Goal: Task Accomplishment & Management: Use online tool/utility

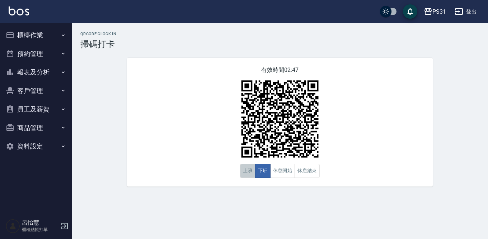
click at [241, 169] on button "上班" at bounding box center [247, 171] width 15 height 14
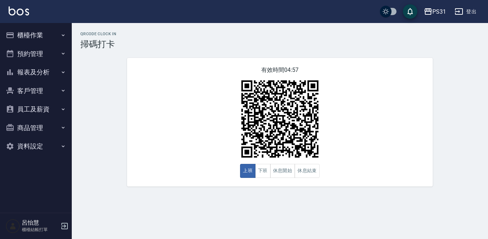
drag, startPoint x: 159, startPoint y: 70, endPoint x: 158, endPoint y: 74, distance: 4.2
click at [159, 70] on div "有效時間 04:57 上班 下班 休息開始 休息結束" at bounding box center [280, 122] width 306 height 129
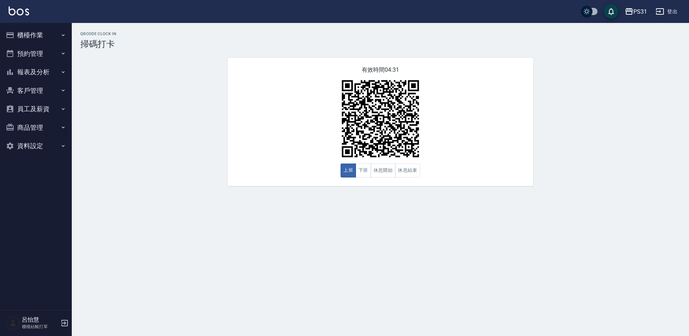
click at [39, 88] on button "客戶管理" at bounding box center [36, 91] width 66 height 19
click at [28, 75] on button "報表及分析" at bounding box center [36, 72] width 66 height 19
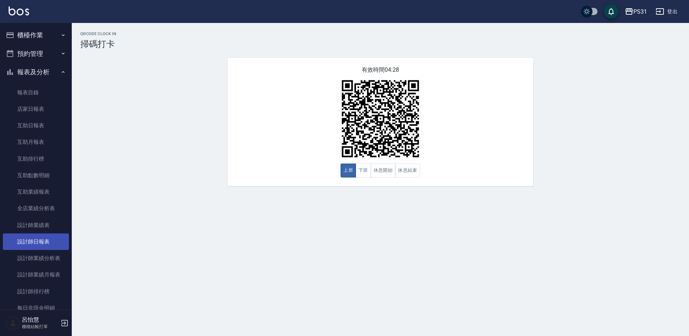
click at [39, 238] on link "設計師日報表" at bounding box center [36, 242] width 66 height 17
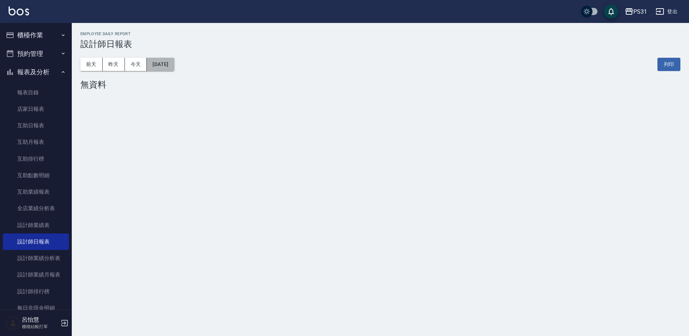
click at [166, 65] on button "2025/10/08" at bounding box center [160, 64] width 27 height 13
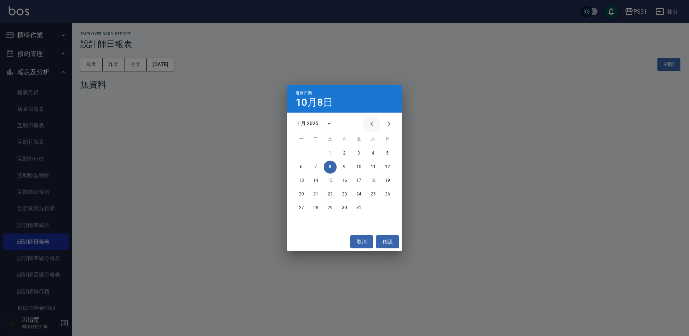
click at [369, 125] on icon "Previous month" at bounding box center [372, 124] width 9 height 9
click at [368, 124] on icon "Previous month" at bounding box center [372, 124] width 9 height 9
drag, startPoint x: 371, startPoint y: 153, endPoint x: 370, endPoint y: 169, distance: 15.5
click at [371, 154] on button "2" at bounding box center [373, 153] width 13 height 13
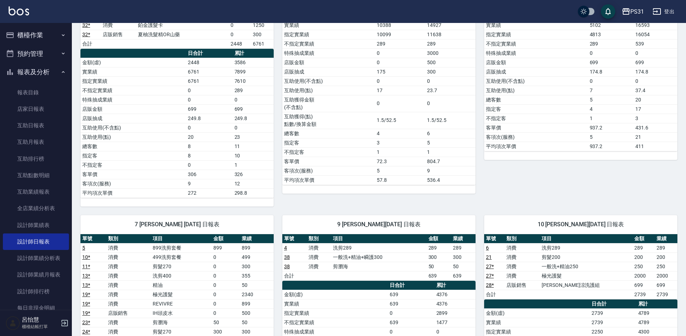
scroll to position [144, 0]
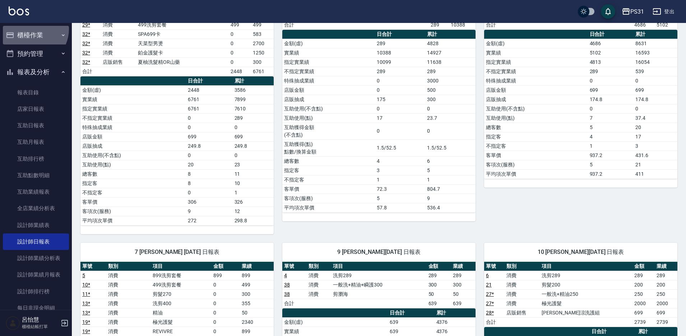
click at [30, 29] on button "櫃檯作業" at bounding box center [36, 35] width 66 height 19
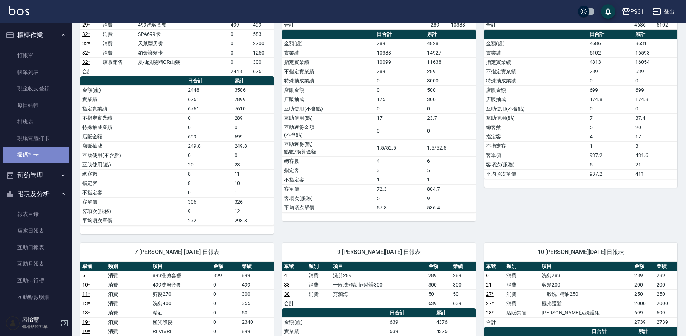
click at [36, 153] on link "掃碼打卡" at bounding box center [36, 155] width 66 height 17
